Goal: Browse casually

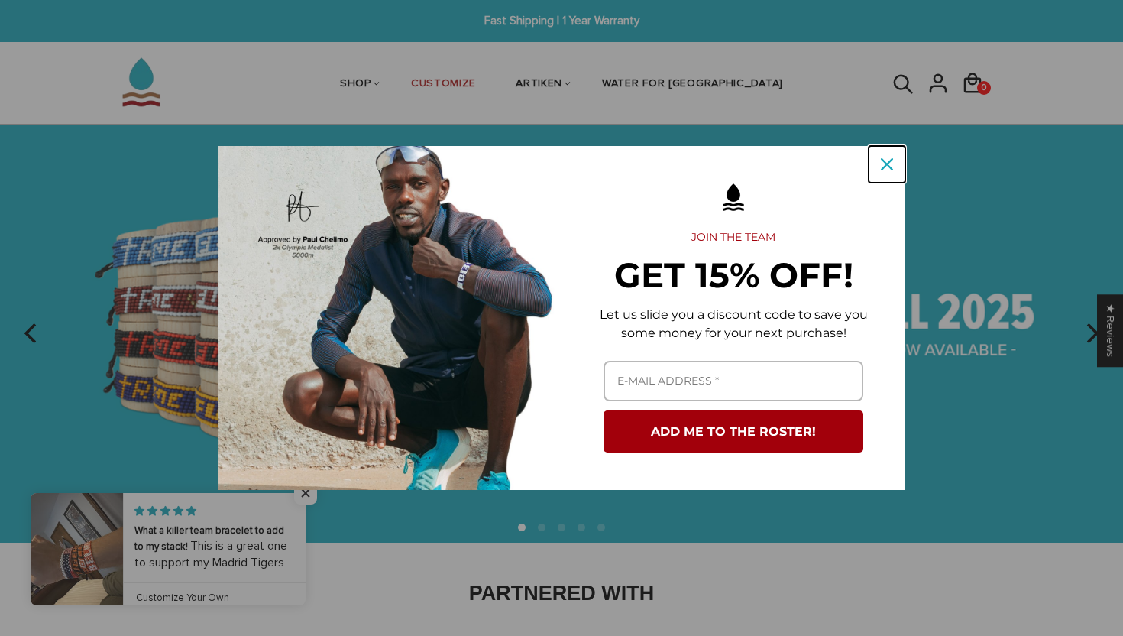
click at [887, 163] on icon "close icon" at bounding box center [887, 164] width 12 height 12
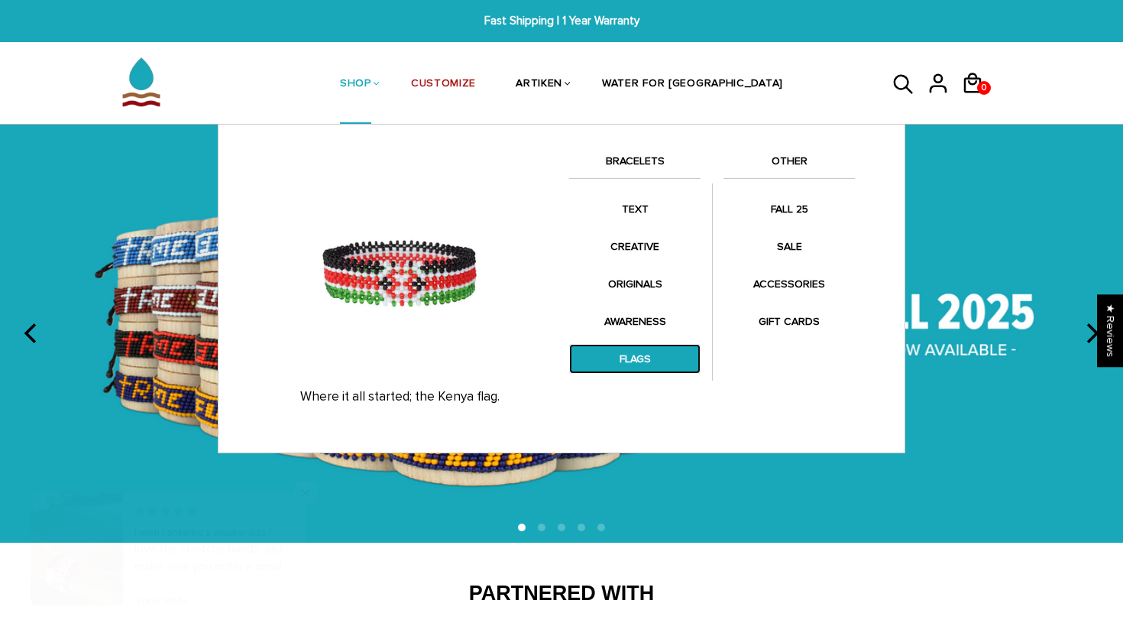
click at [640, 357] on link "FLAGS" at bounding box center [634, 359] width 131 height 30
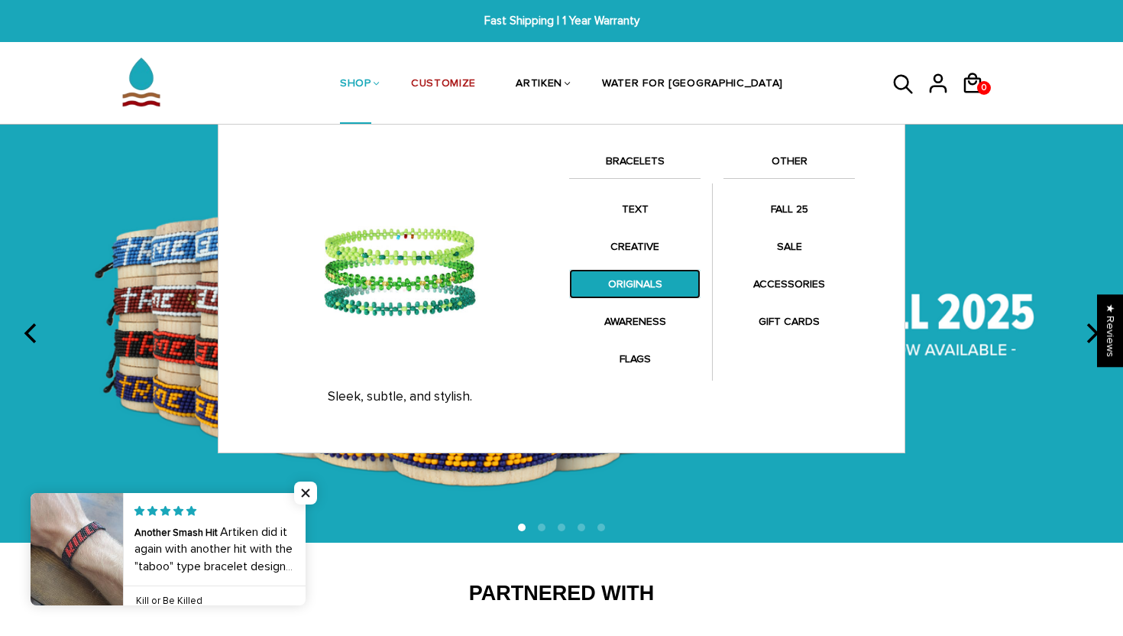
click at [627, 289] on link "ORIGINALS" at bounding box center [634, 284] width 131 height 30
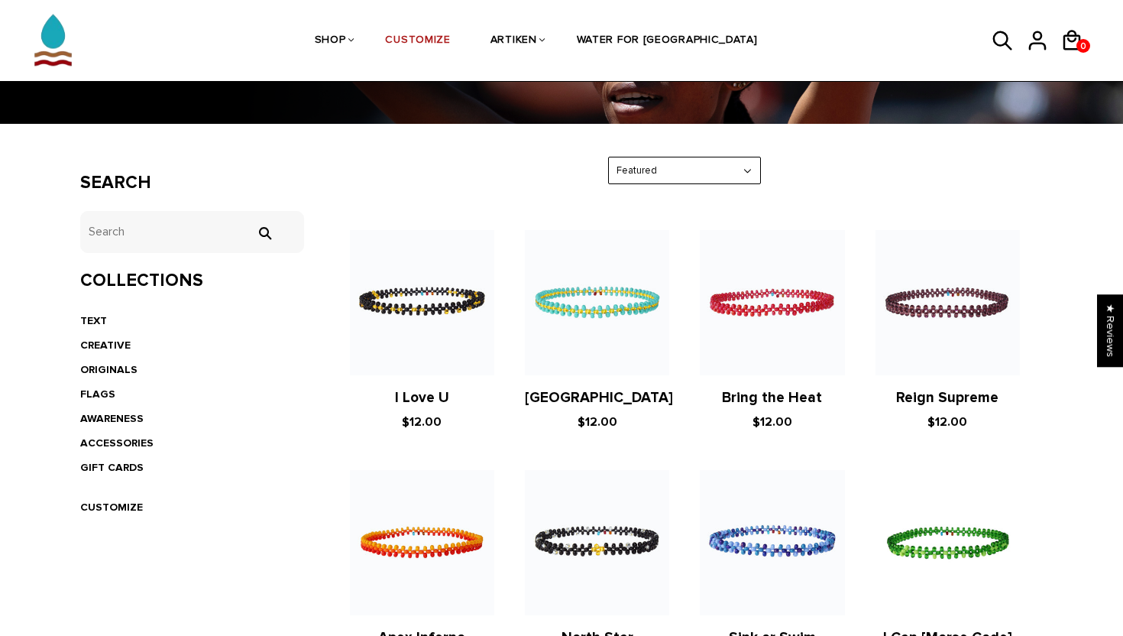
scroll to position [187, 0]
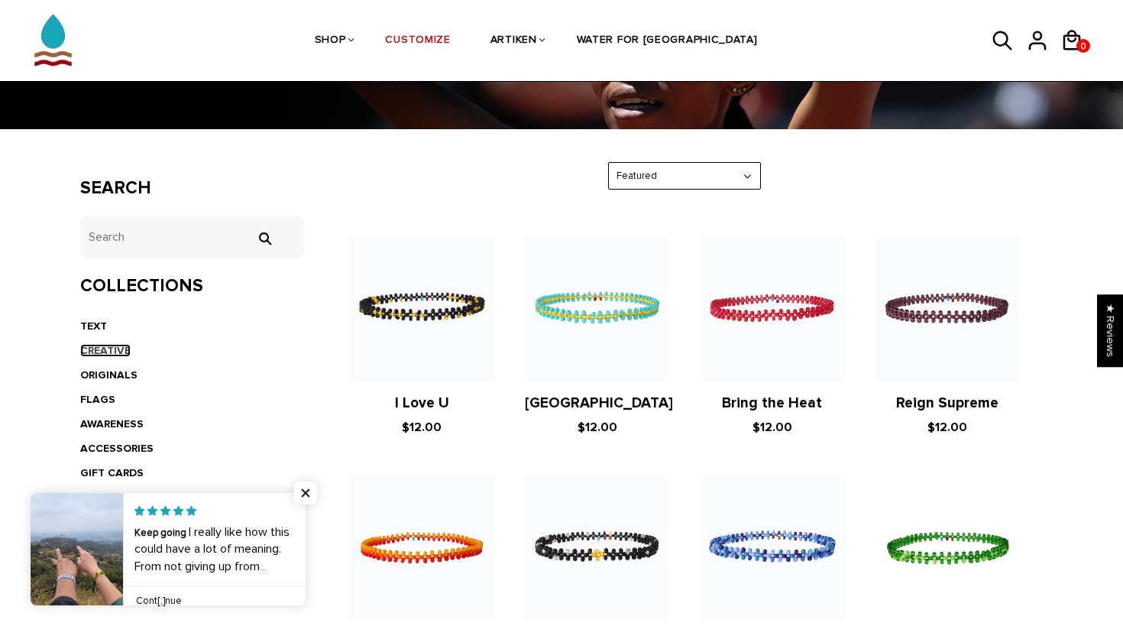
click at [105, 354] on link "CREATIVE" at bounding box center [105, 350] width 50 height 13
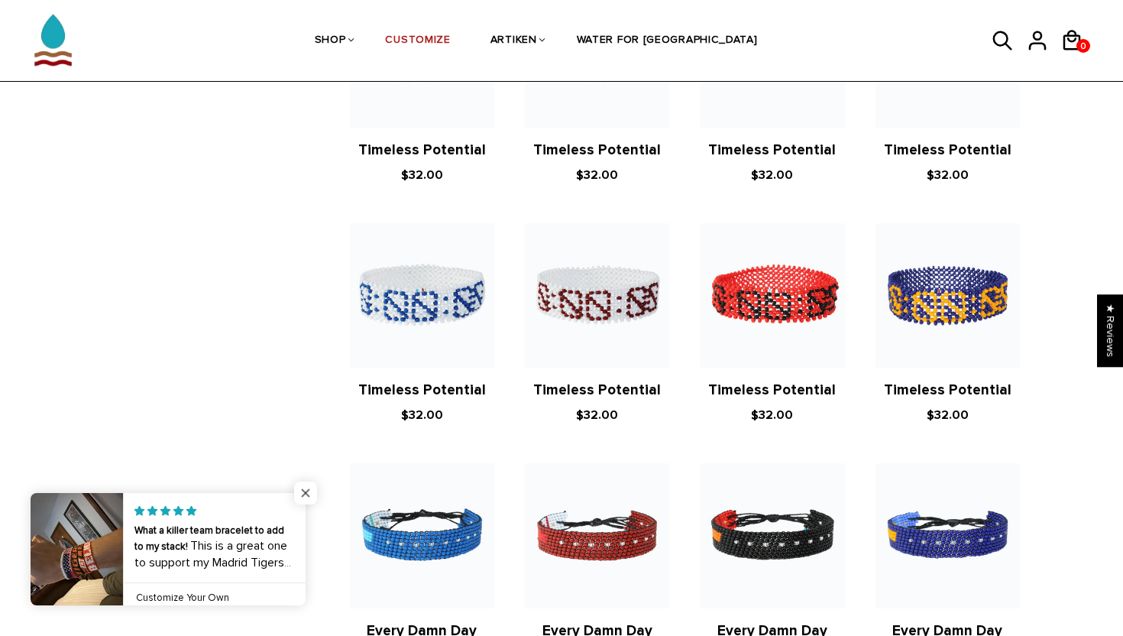
scroll to position [724, 0]
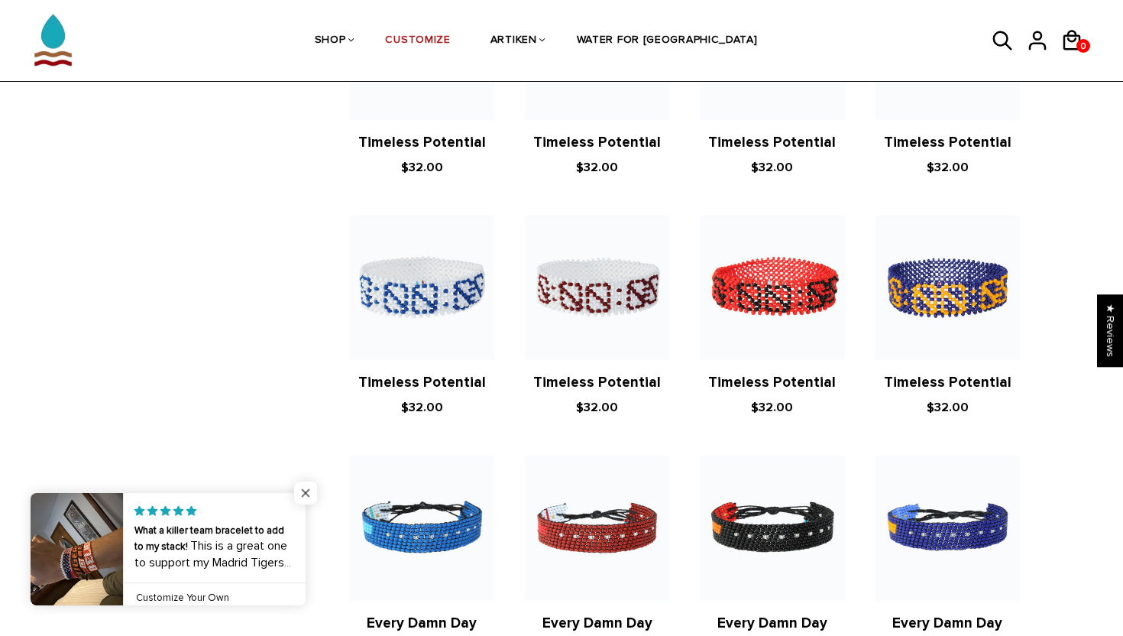
click at [305, 492] on span "Close popup widget" at bounding box center [305, 492] width 23 height 23
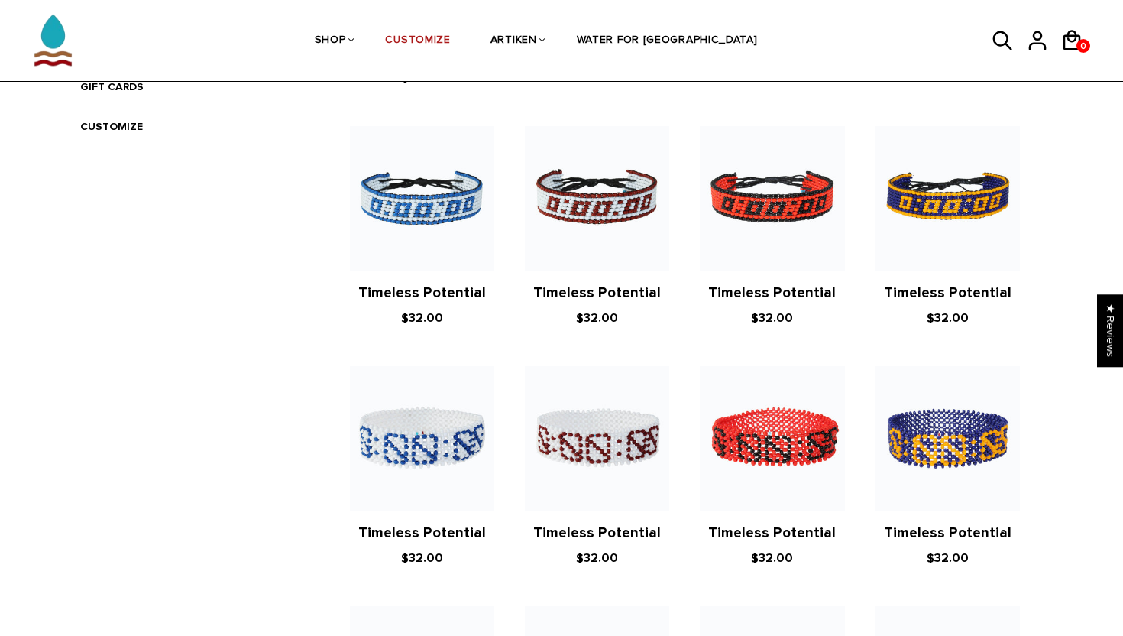
scroll to position [0, 0]
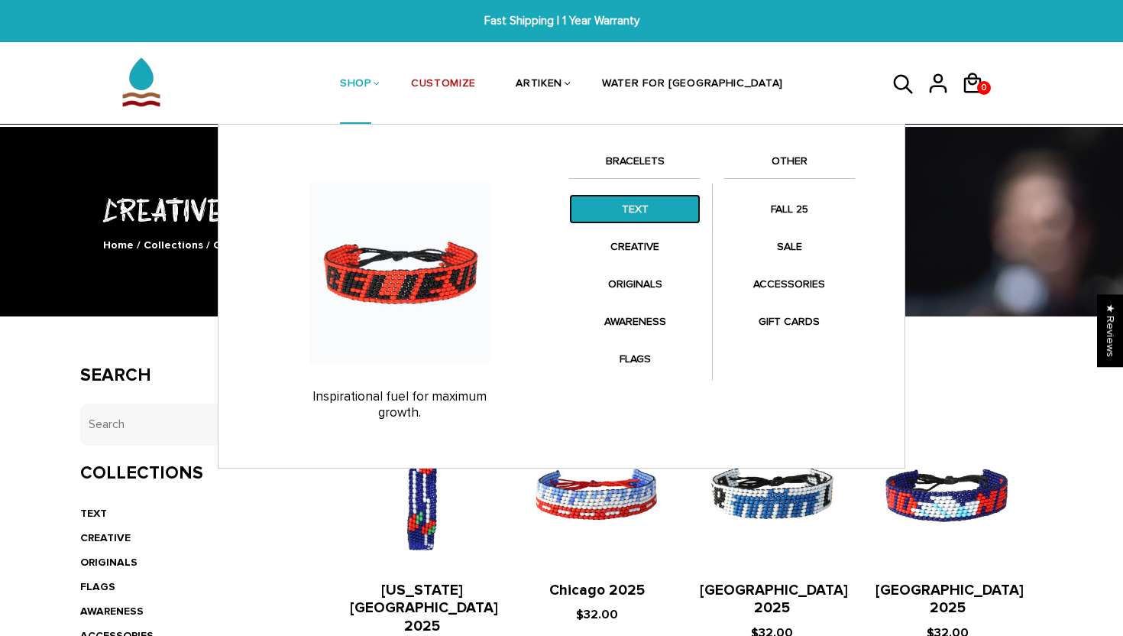
click at [634, 213] on link "TEXT" at bounding box center [634, 209] width 131 height 30
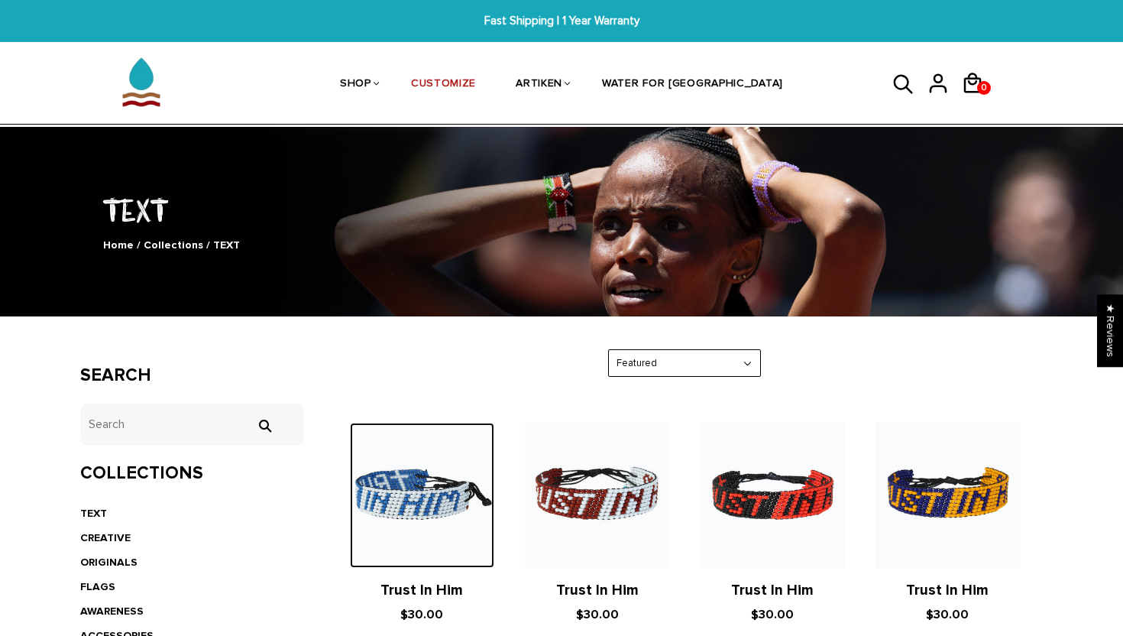
click at [437, 517] on img at bounding box center [422, 495] width 144 height 144
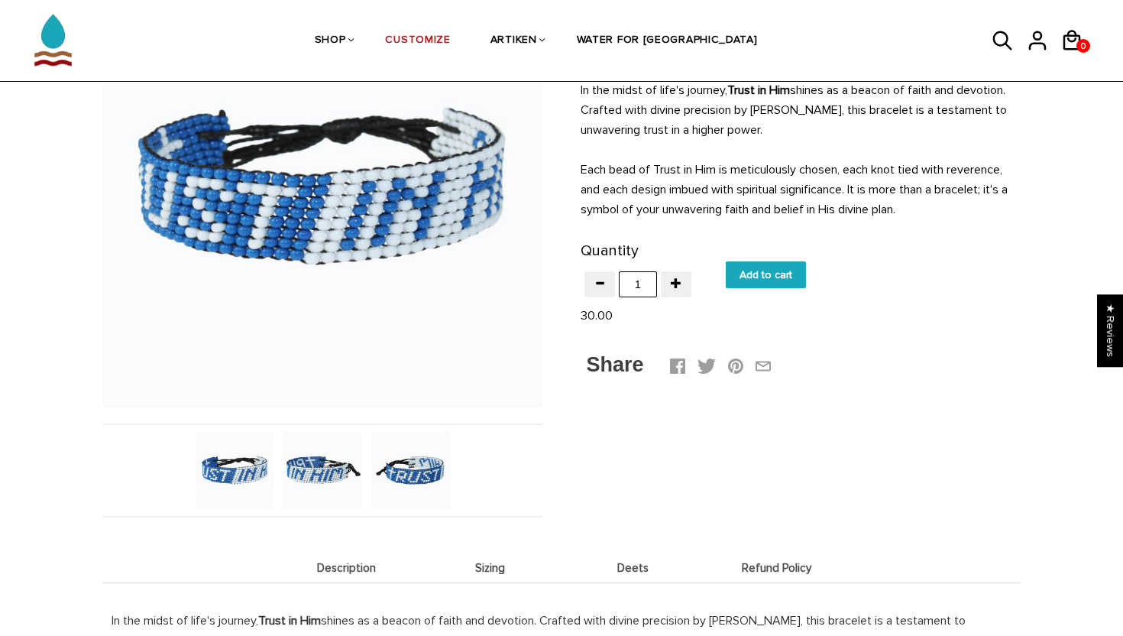
scroll to position [200, 0]
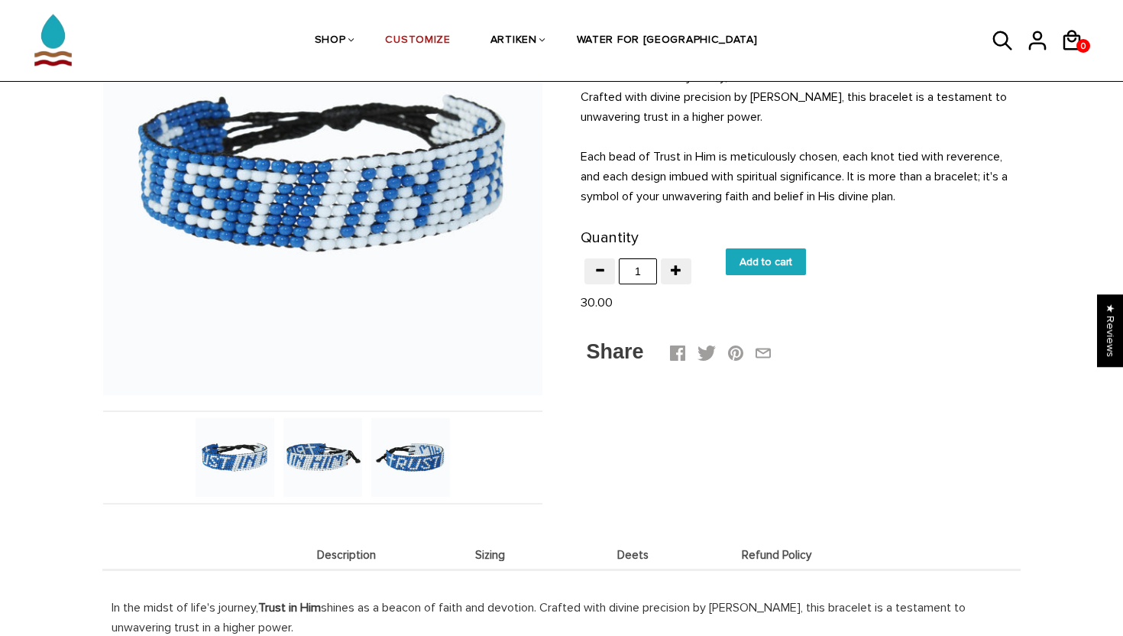
click at [331, 462] on img at bounding box center [323, 457] width 79 height 79
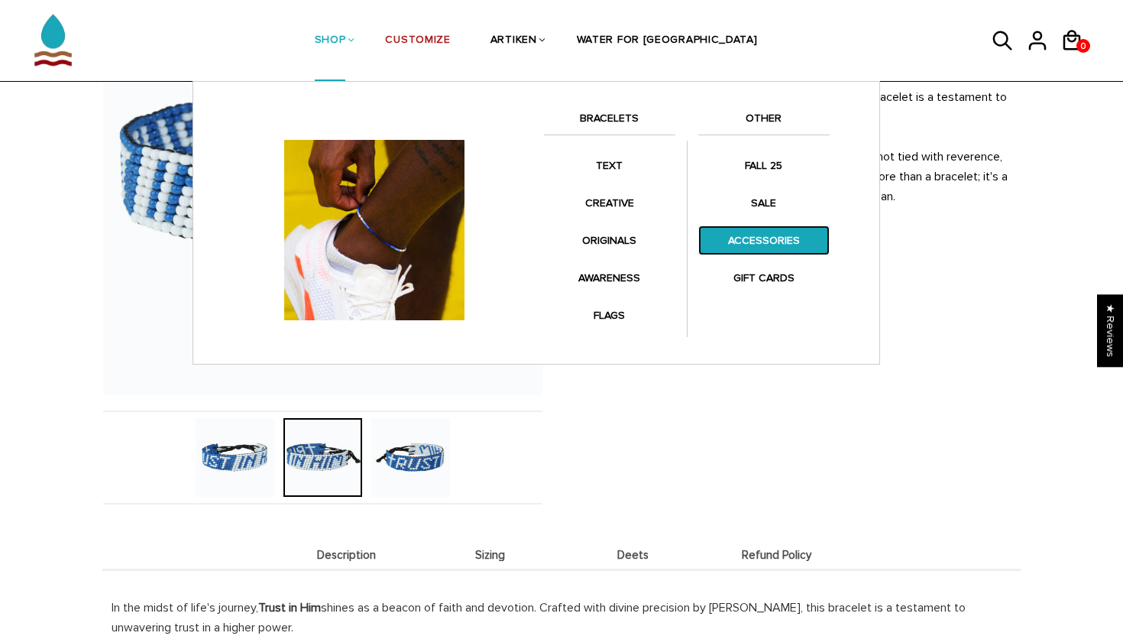
click at [754, 244] on link "ACCESSORIES" at bounding box center [764, 240] width 131 height 30
